Goal: Find specific page/section: Find specific page/section

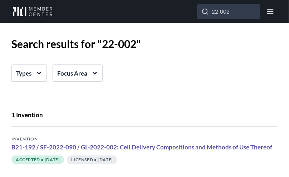
scroll to position [9, 0]
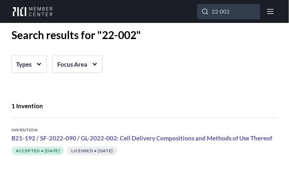
drag, startPoint x: 240, startPoint y: 14, endPoint x: 185, endPoint y: 10, distance: 54.9
click at [185, 10] on div "Search 22-002" at bounding box center [158, 11] width 211 height 15
type input "10143"
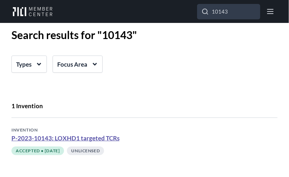
click at [55, 135] on link "P-2023-10143: LOXHD1 targeted TCRs" at bounding box center [65, 138] width 108 height 8
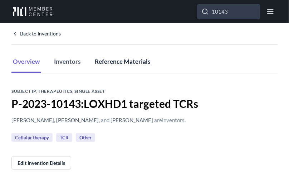
click at [124, 61] on button "Reference Materials" at bounding box center [122, 62] width 58 height 22
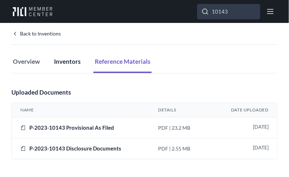
click at [71, 59] on button "Inventors" at bounding box center [67, 62] width 29 height 22
